Goal: Information Seeking & Learning: Learn about a topic

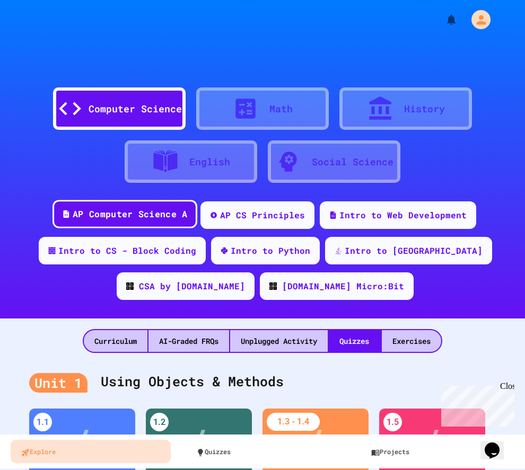
click at [141, 208] on div "AP Computer Science A" at bounding box center [130, 214] width 114 height 13
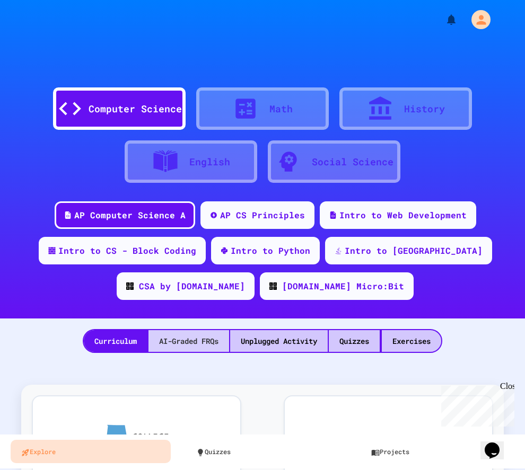
click at [182, 342] on div "AI-Graded FRQs" at bounding box center [188, 341] width 81 height 22
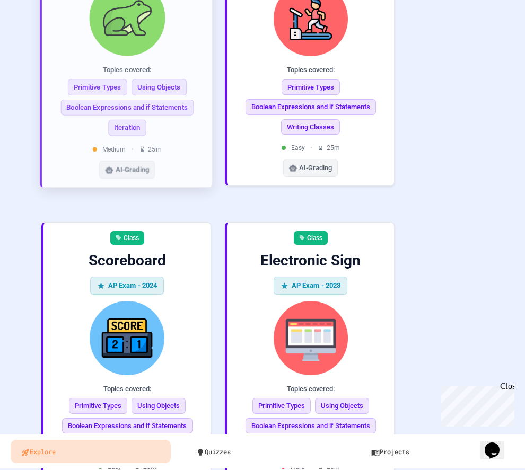
scroll to position [1939, 0]
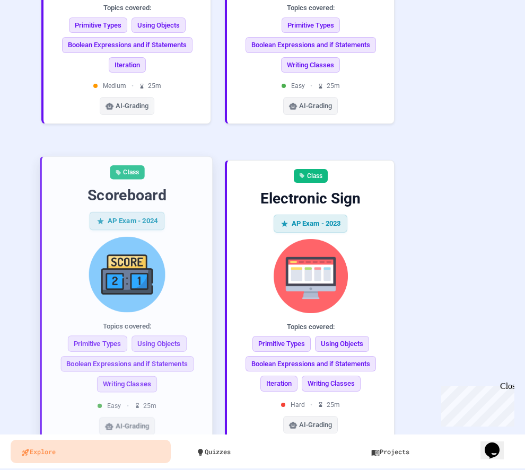
click at [202, 241] on img at bounding box center [126, 274] width 153 height 76
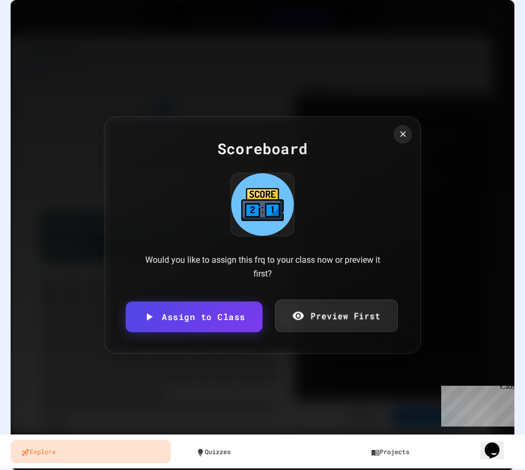
click at [354, 320] on link "Preview First" at bounding box center [335, 316] width 122 height 32
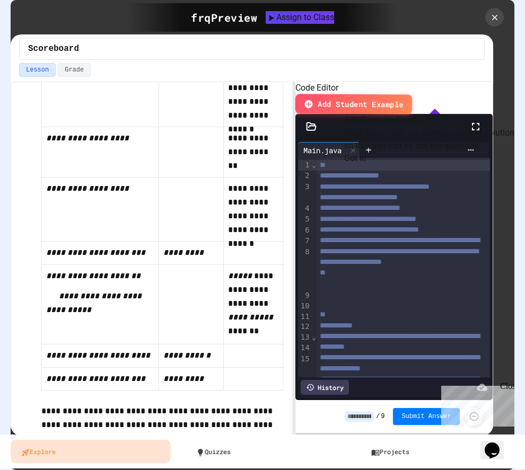
scroll to position [1739, 0]
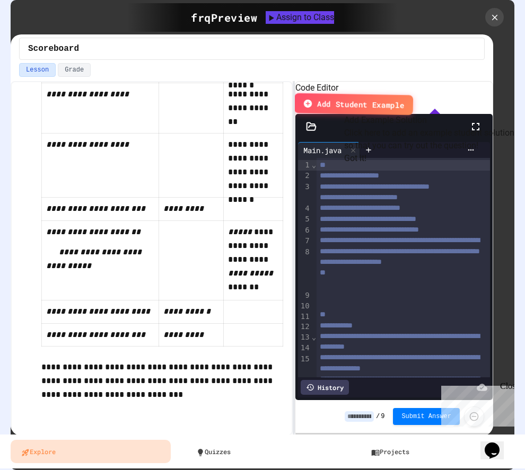
click at [413, 93] on button "Add Student Example" at bounding box center [353, 104] width 119 height 22
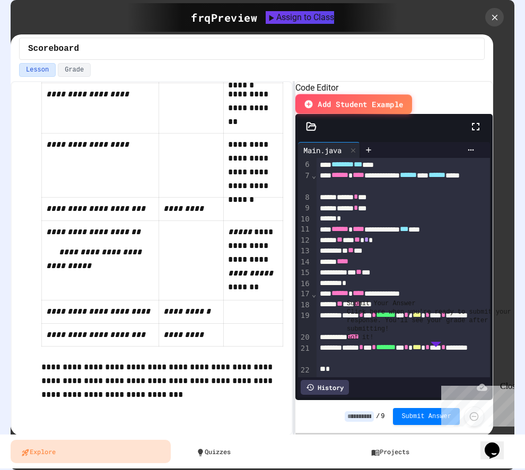
scroll to position [51, 0]
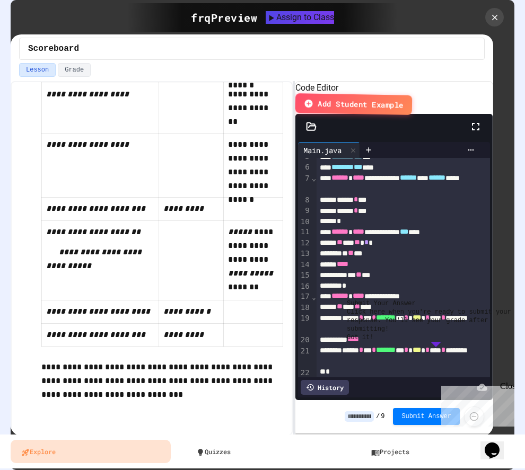
click at [373, 342] on button "Got it!" at bounding box center [359, 337] width 26 height 8
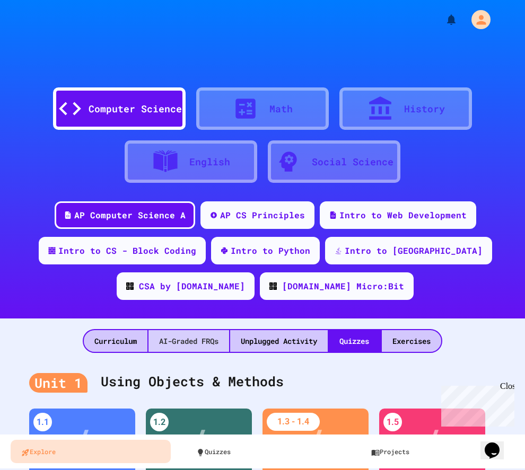
click at [154, 343] on div "AI-Graded FRQs" at bounding box center [188, 341] width 81 height 22
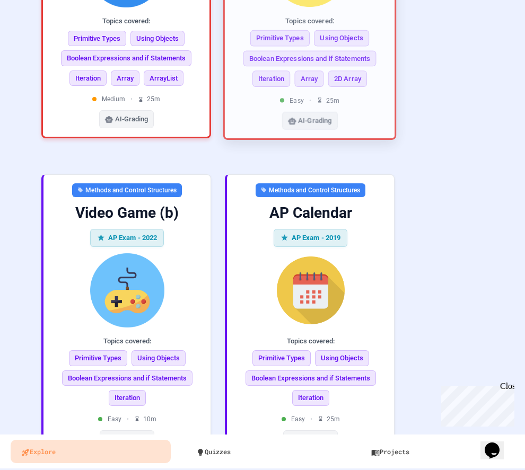
scroll to position [970, 0]
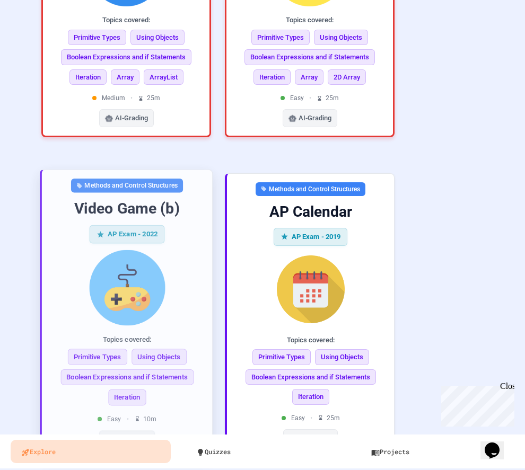
click at [181, 250] on img at bounding box center [126, 288] width 153 height 76
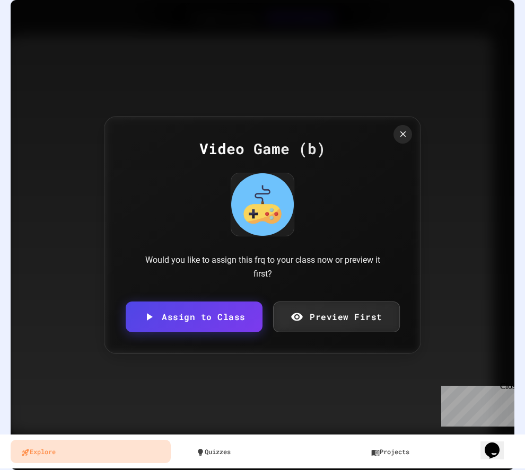
click at [314, 328] on link "Preview First" at bounding box center [335, 316] width 127 height 31
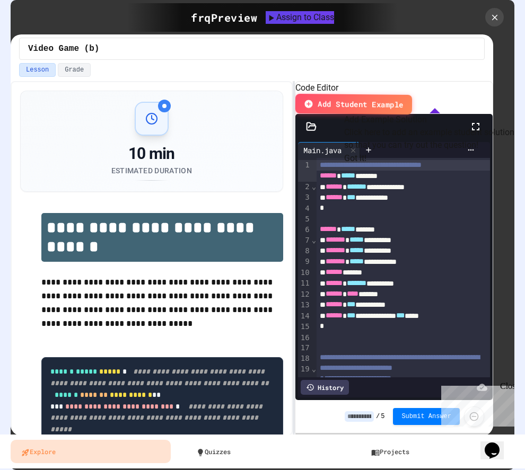
click at [366, 165] on button "Got it!" at bounding box center [355, 158] width 22 height 13
click at [403, 98] on span "Add Student Example" at bounding box center [360, 104] width 86 height 12
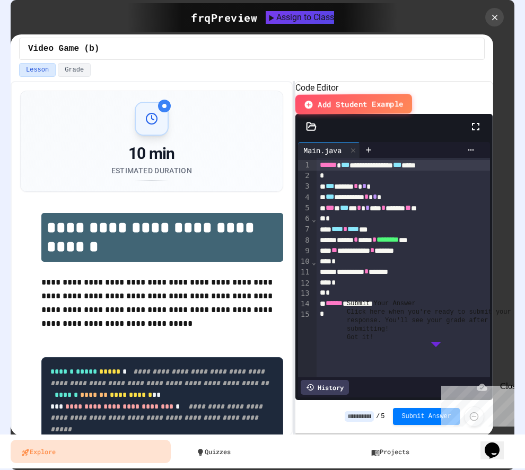
click at [373, 342] on button "Got it!" at bounding box center [359, 337] width 26 height 8
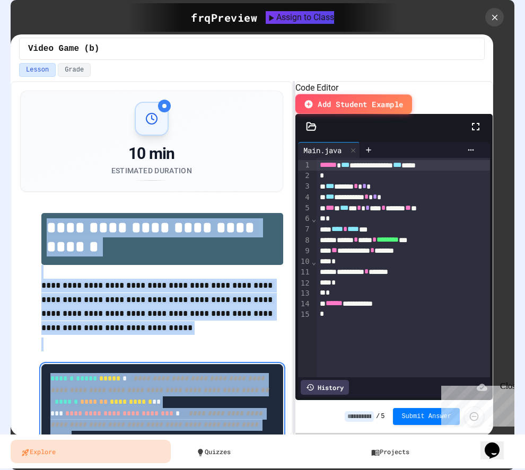
drag, startPoint x: 192, startPoint y: 409, endPoint x: 46, endPoint y: 230, distance: 231.5
